Goal: Find specific page/section: Find specific page/section

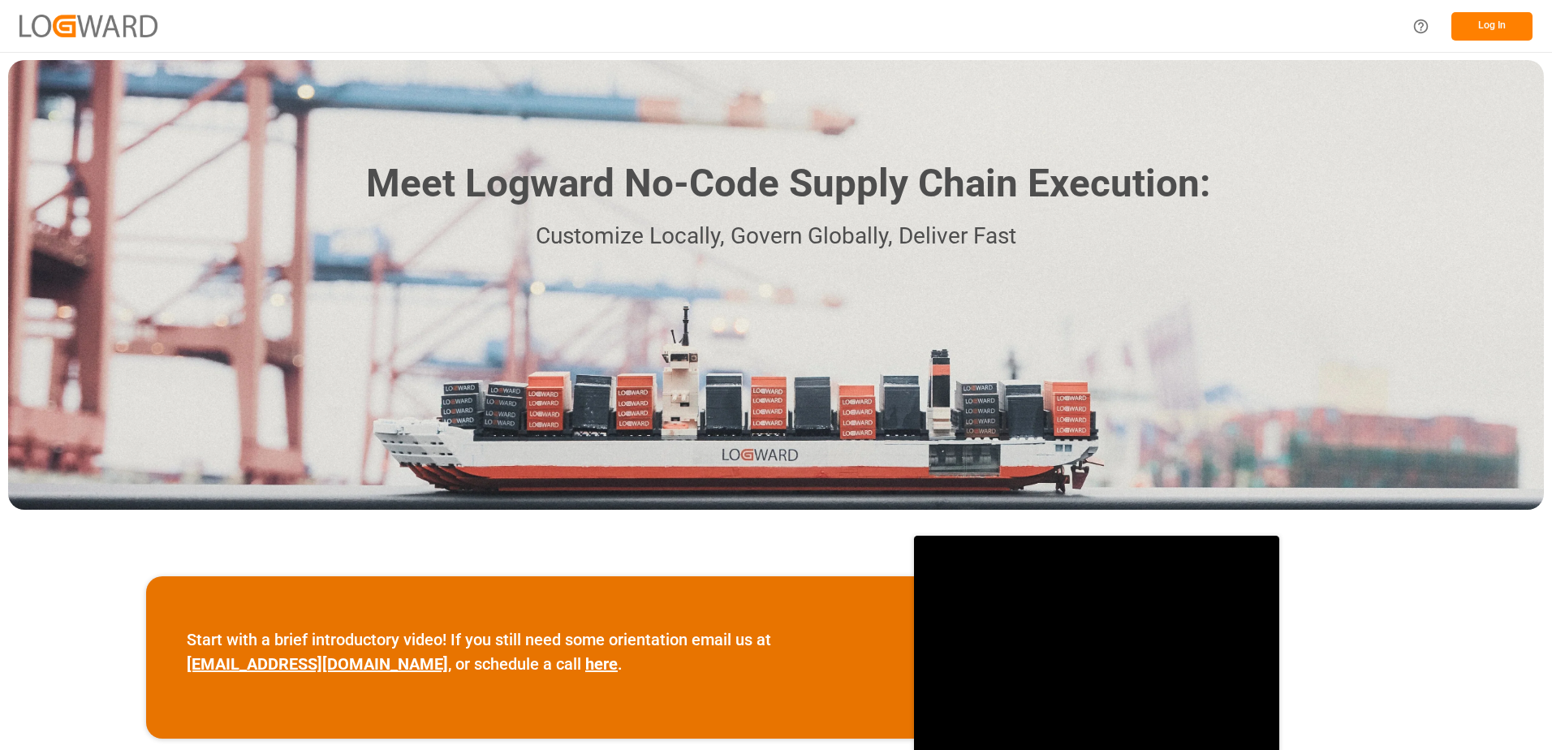
click at [1504, 29] on button "Log In" at bounding box center [1491, 26] width 81 height 28
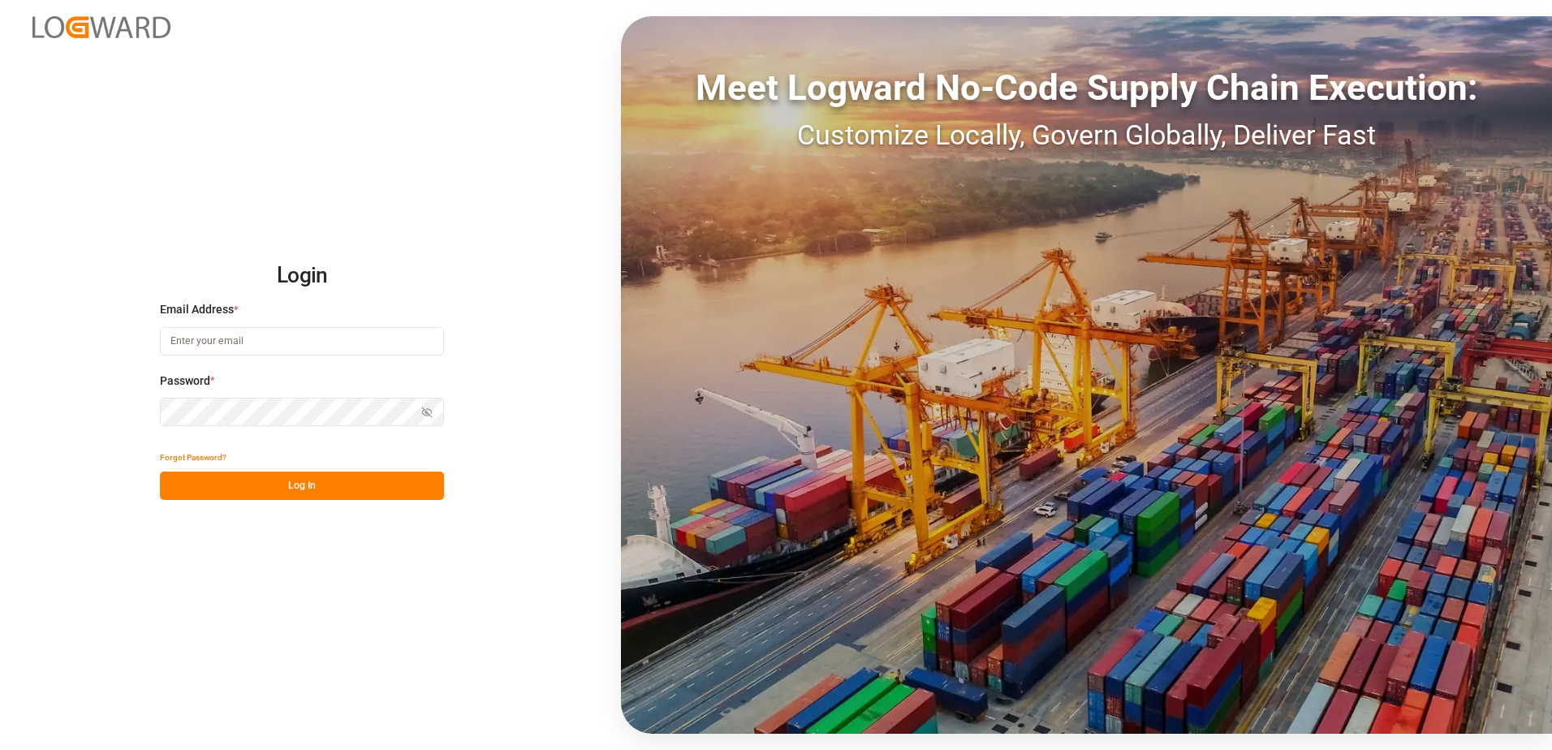
type input "[PERSON_NAME][EMAIL_ADDRESS][DOMAIN_NAME]"
click at [318, 478] on button "Log In" at bounding box center [302, 486] width 284 height 28
type input "[PERSON_NAME][EMAIL_ADDRESS][DOMAIN_NAME]"
click at [327, 479] on button "Log In" at bounding box center [302, 486] width 284 height 28
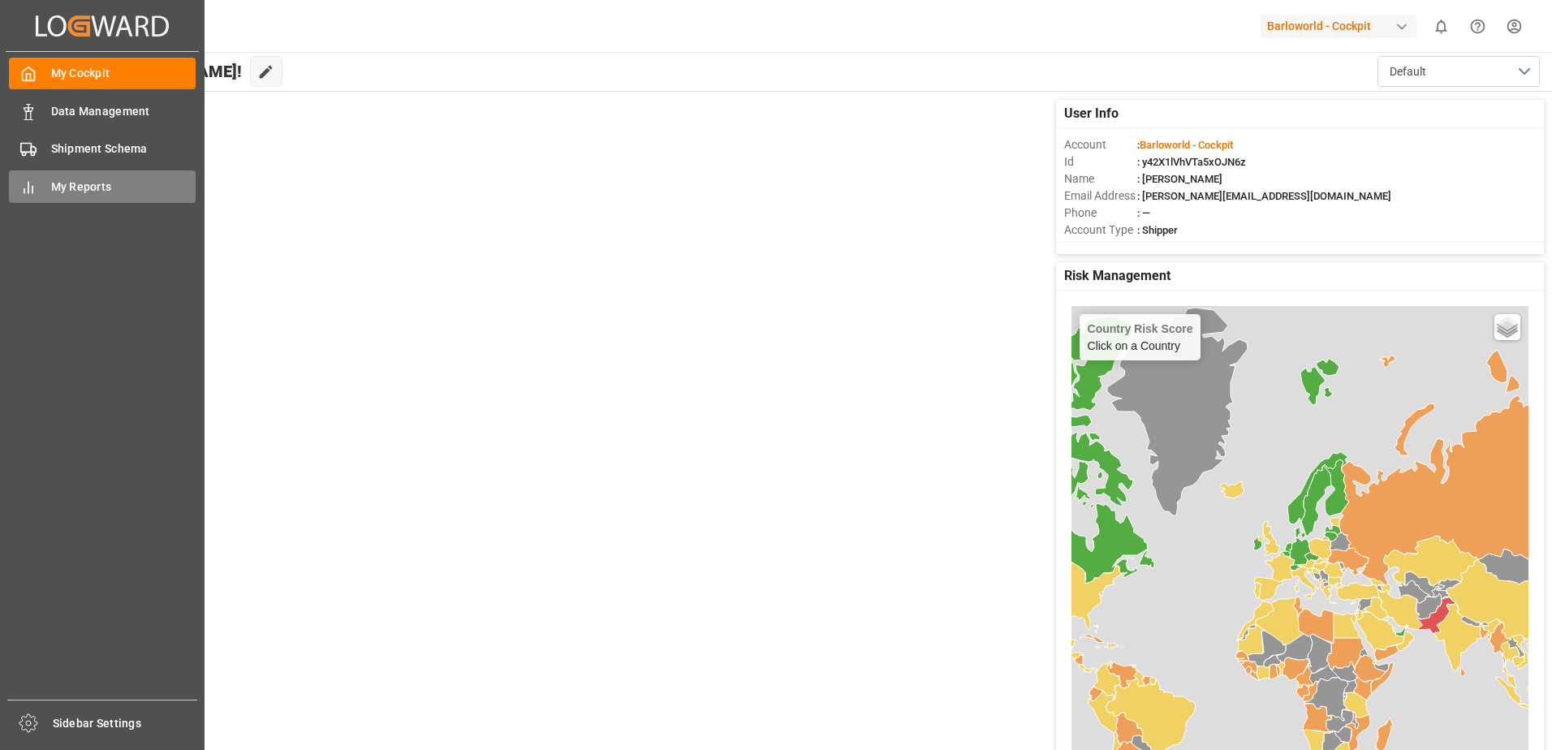
click at [41, 187] on div "My Reports My Reports" at bounding box center [102, 186] width 187 height 32
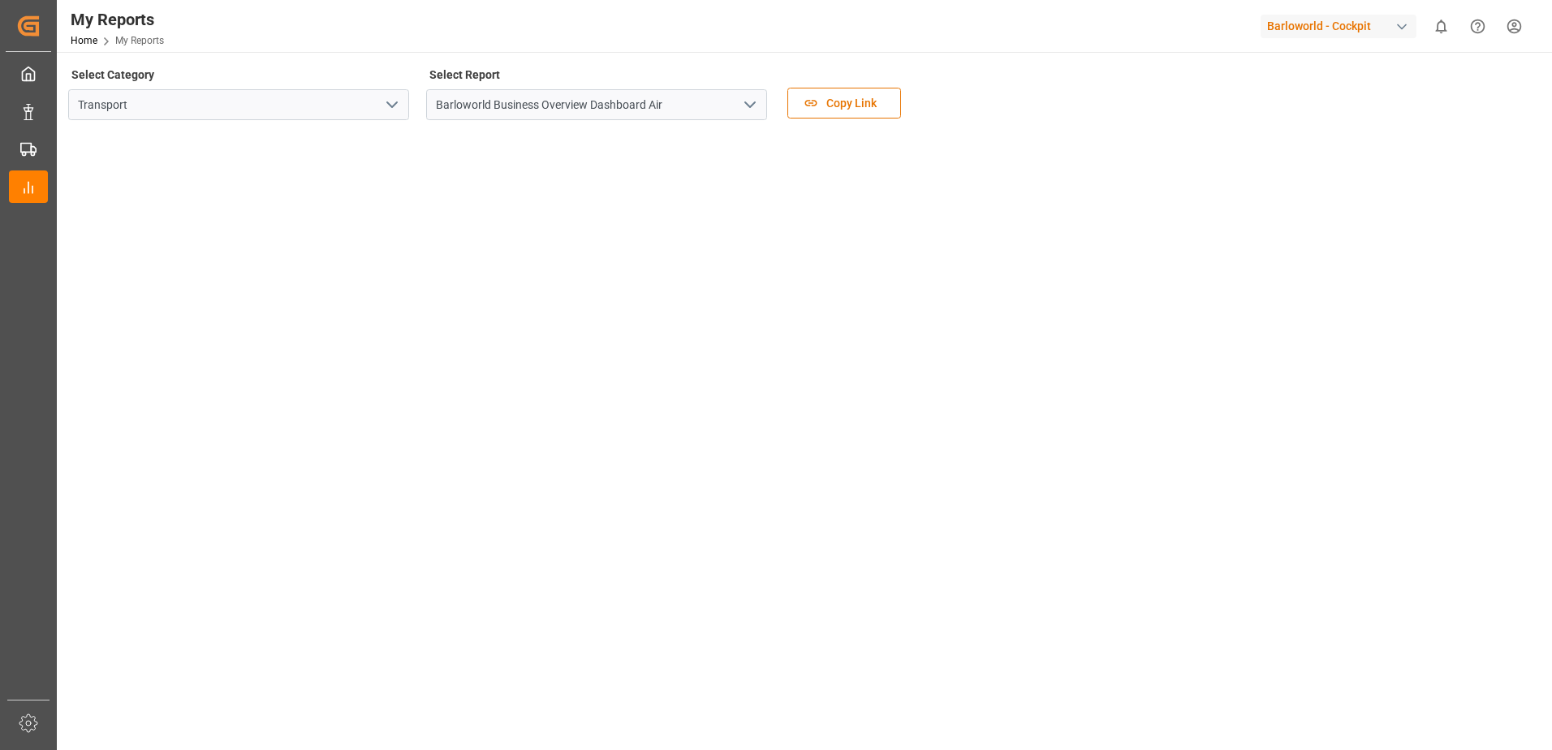
click at [754, 104] on polyline "open menu" at bounding box center [750, 104] width 10 height 5
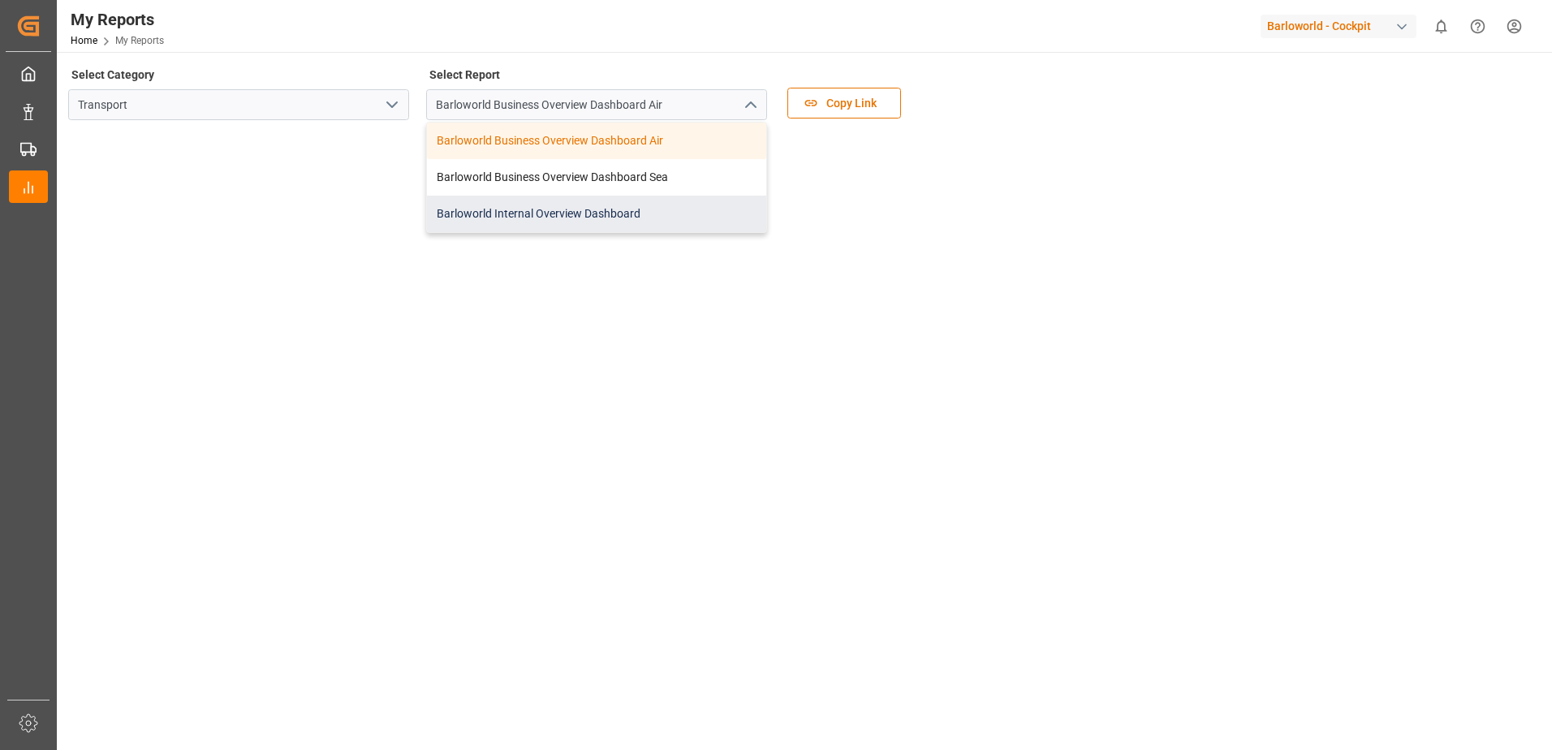
click at [551, 208] on div "Barloworld Internal Overview Dashboard" at bounding box center [596, 214] width 339 height 37
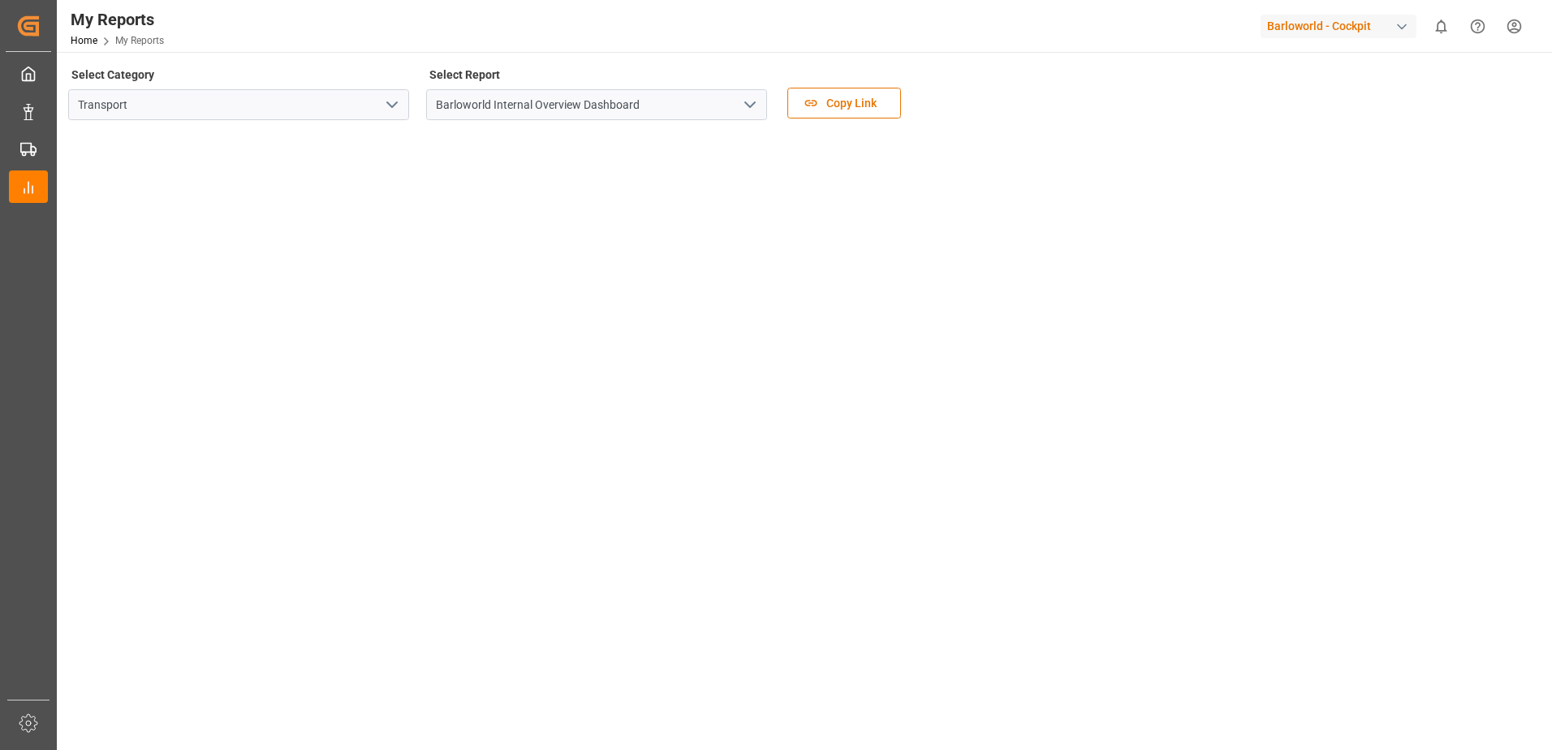
click at [747, 95] on icon "open menu" at bounding box center [749, 104] width 19 height 19
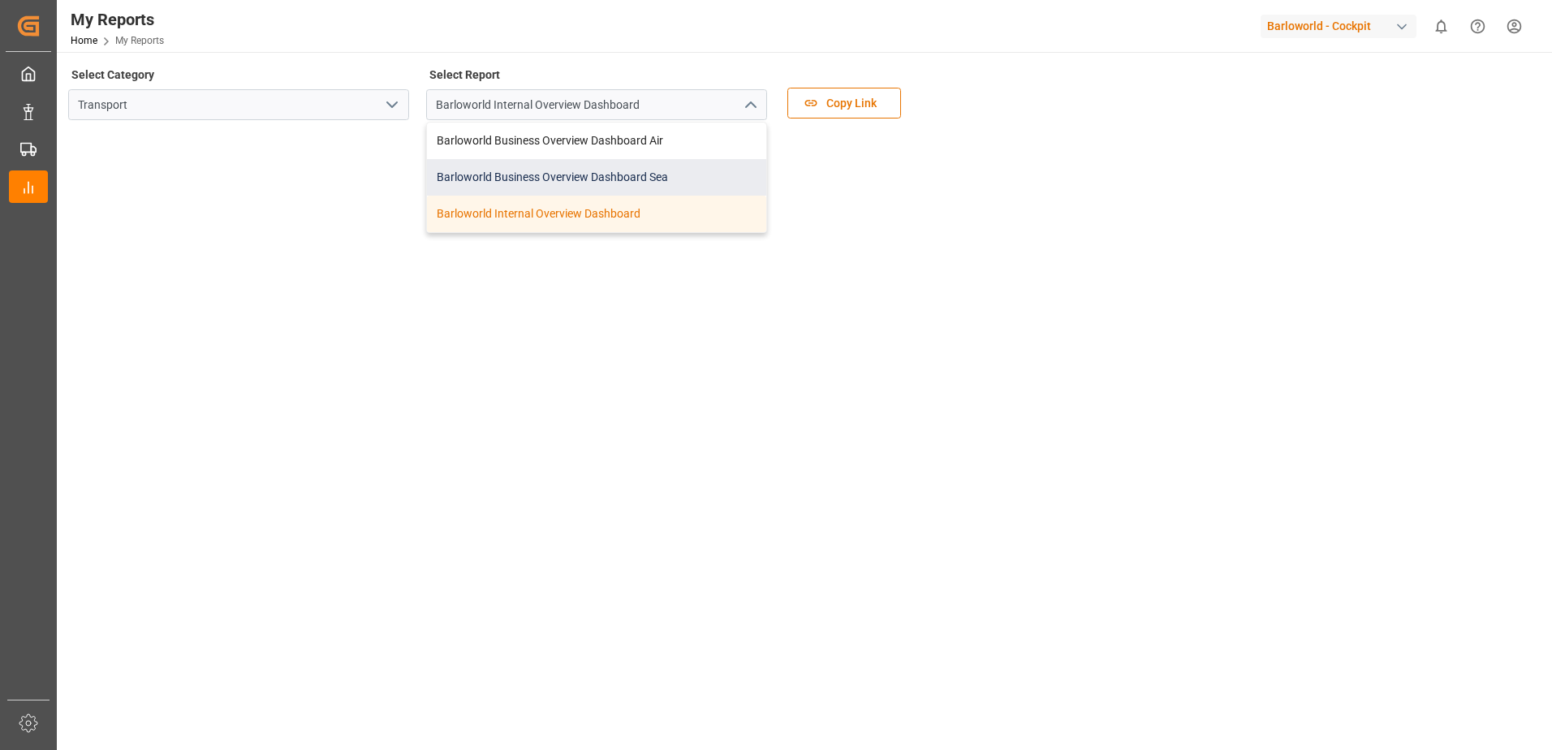
click at [500, 175] on div "Barloworld Business Overview Dashboard Sea" at bounding box center [596, 177] width 339 height 37
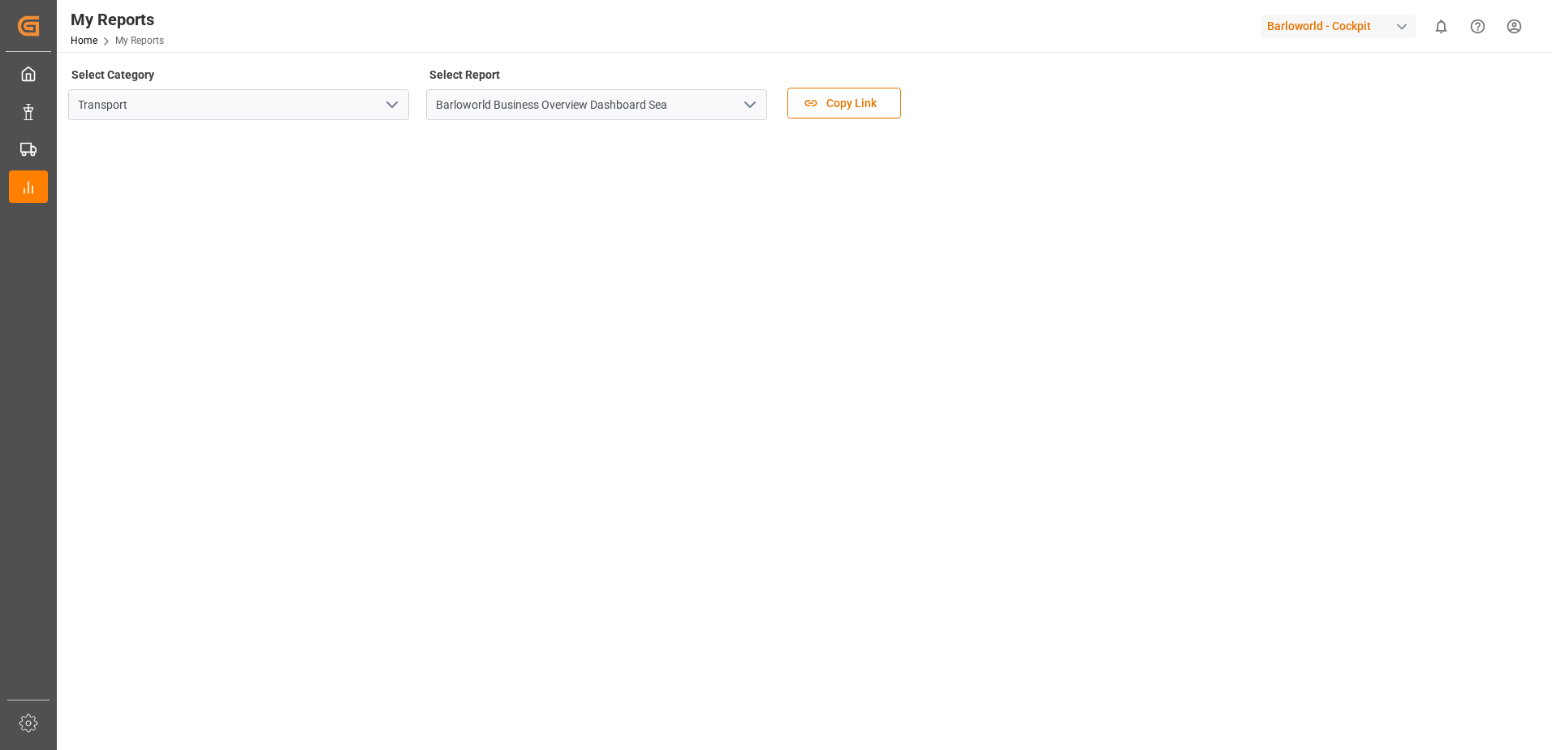
click at [750, 101] on icon "open menu" at bounding box center [749, 104] width 19 height 19
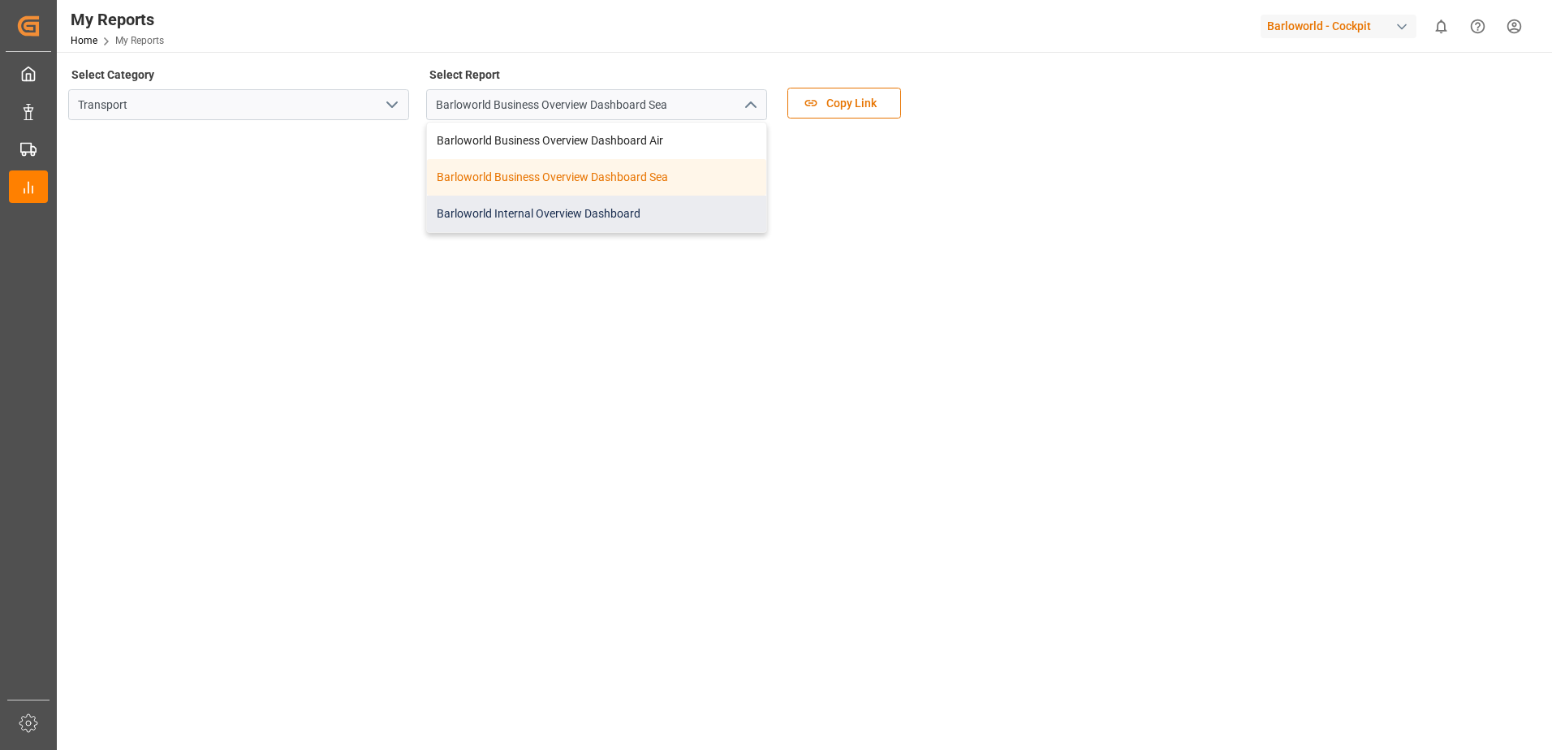
click at [574, 205] on div "Barloworld Internal Overview Dashboard" at bounding box center [596, 214] width 339 height 37
